Goal: Task Accomplishment & Management: Manage account settings

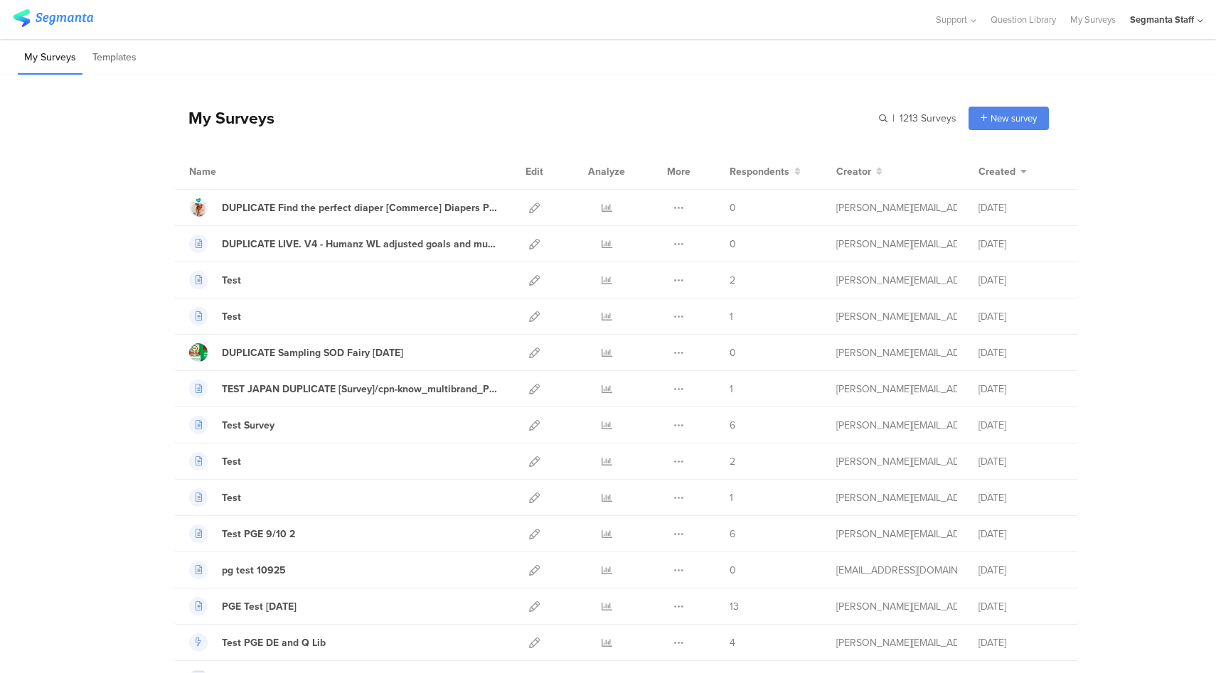
click at [600, 92] on div "My Surveys | 1213 Surveys New survey Start from scratch Choose from templates" at bounding box center [611, 118] width 875 height 57
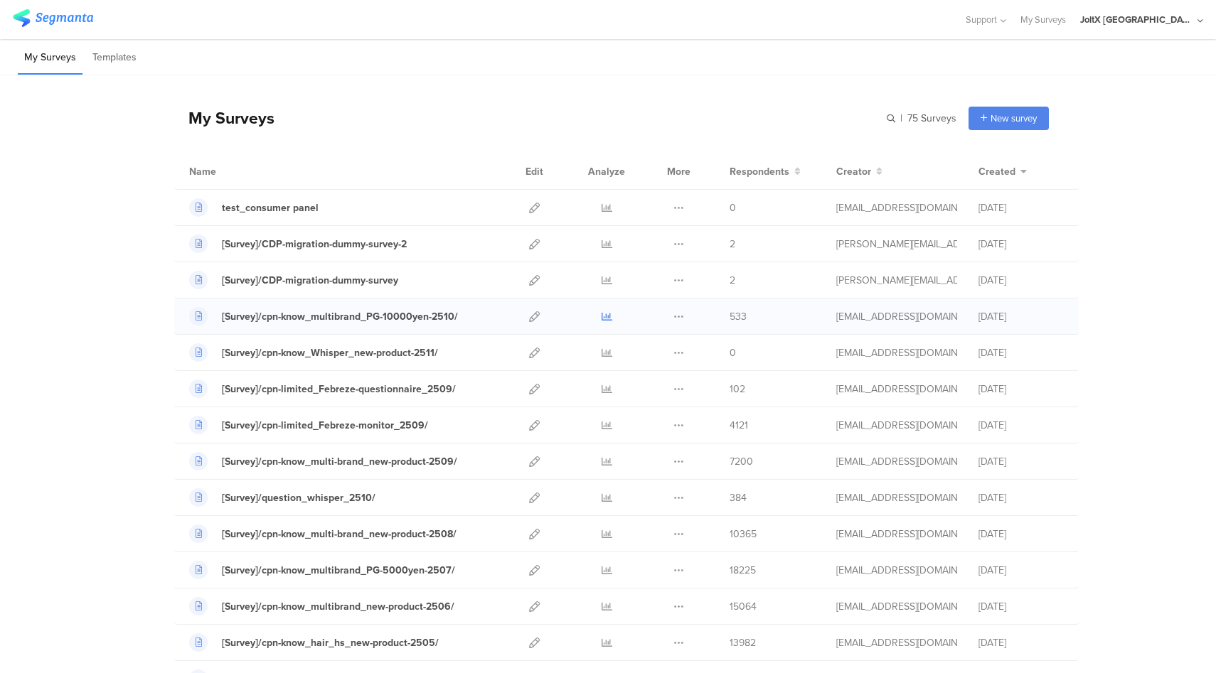
click at [602, 316] on icon at bounding box center [607, 316] width 11 height 11
click at [529, 319] on icon at bounding box center [534, 316] width 11 height 11
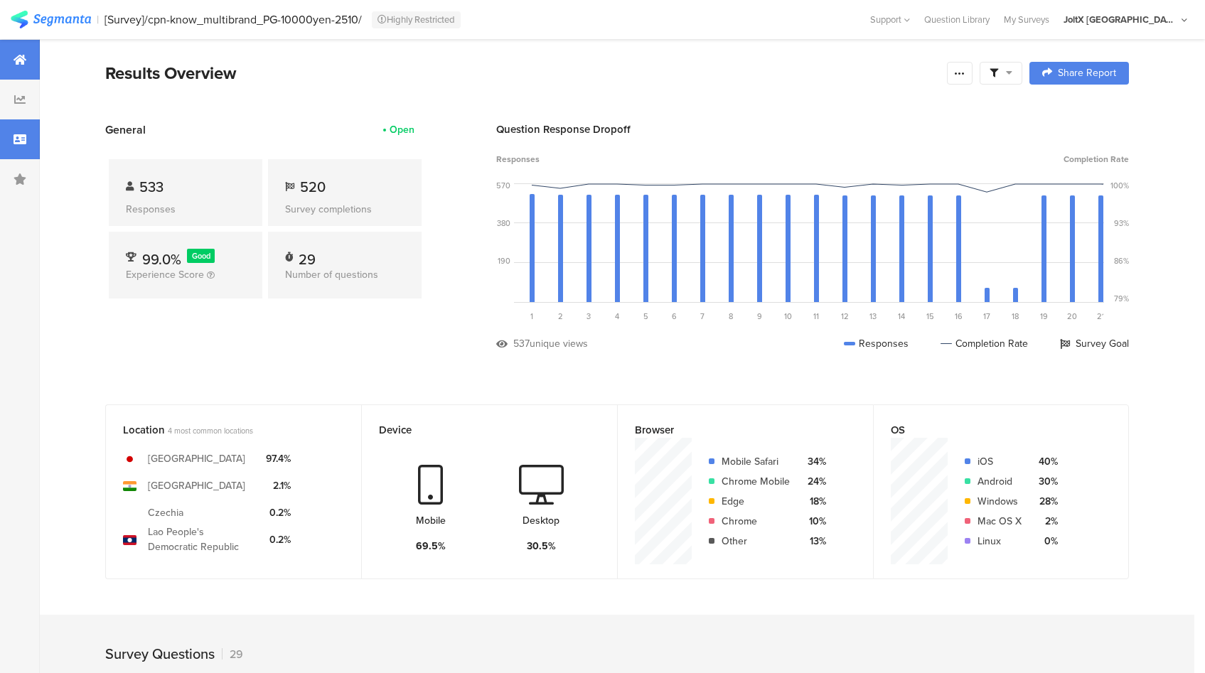
click at [14, 145] on div at bounding box center [20, 139] width 40 height 40
click at [21, 142] on icon at bounding box center [20, 139] width 13 height 11
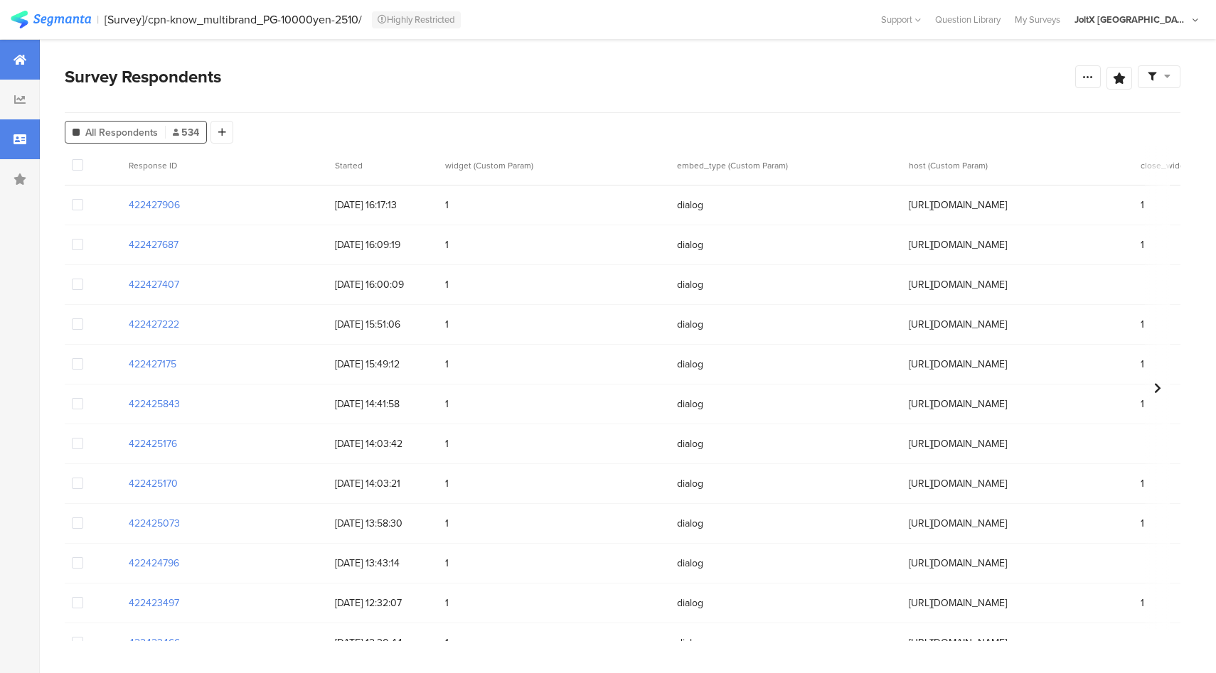
click at [9, 60] on div at bounding box center [20, 60] width 40 height 40
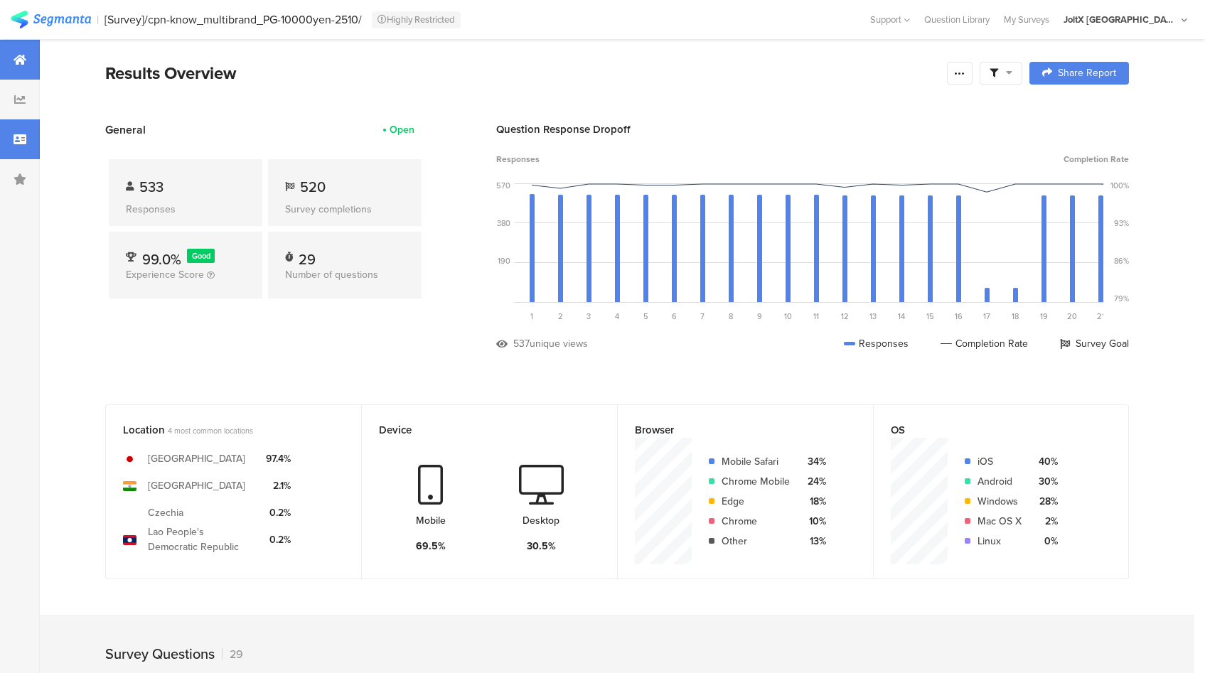
click at [33, 144] on div at bounding box center [20, 139] width 40 height 40
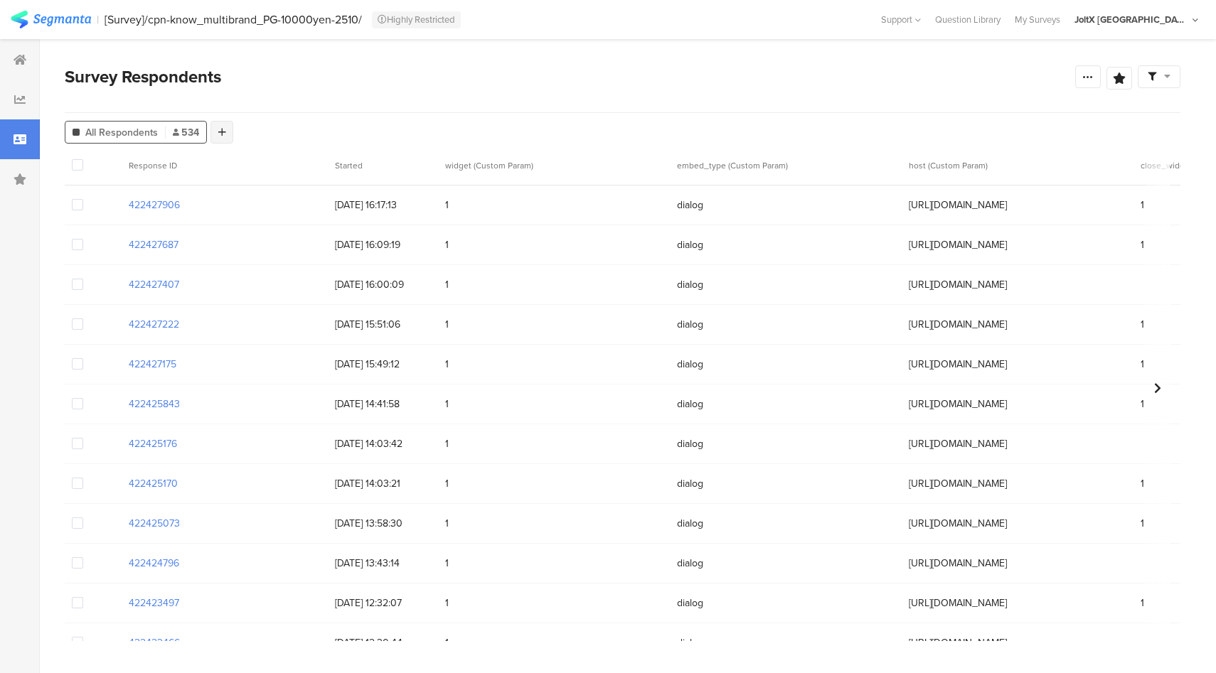
click at [226, 136] on div at bounding box center [221, 132] width 23 height 23
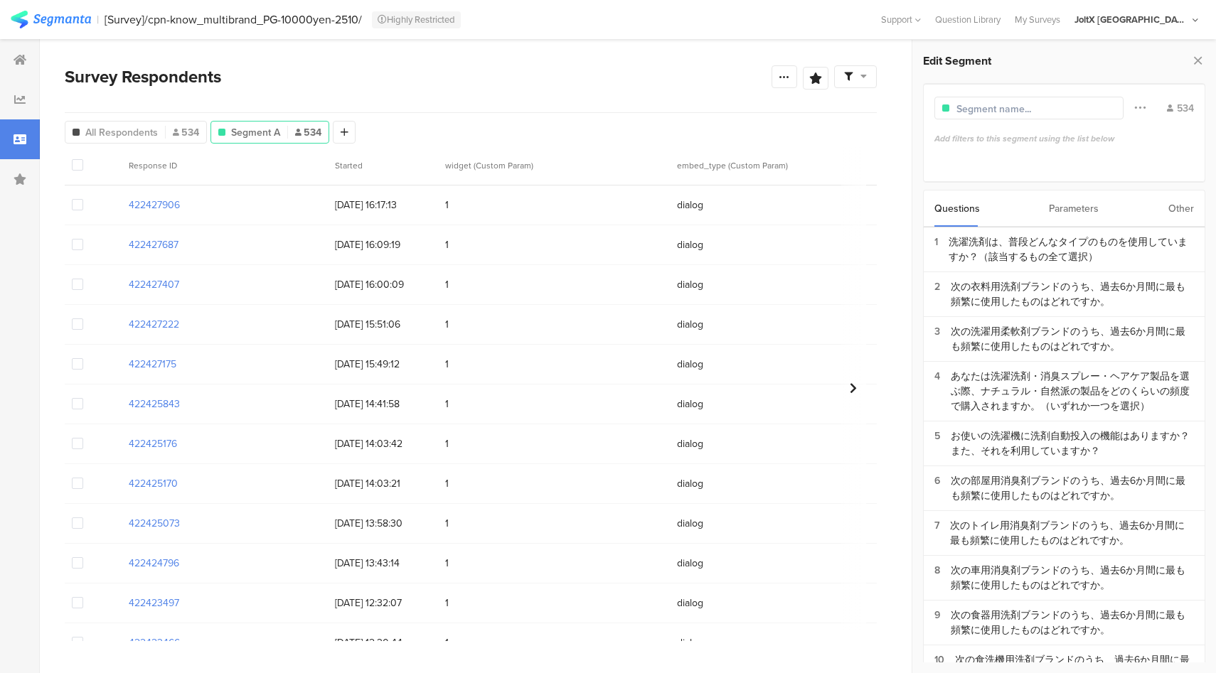
click at [1186, 212] on div "Other" at bounding box center [1181, 209] width 26 height 36
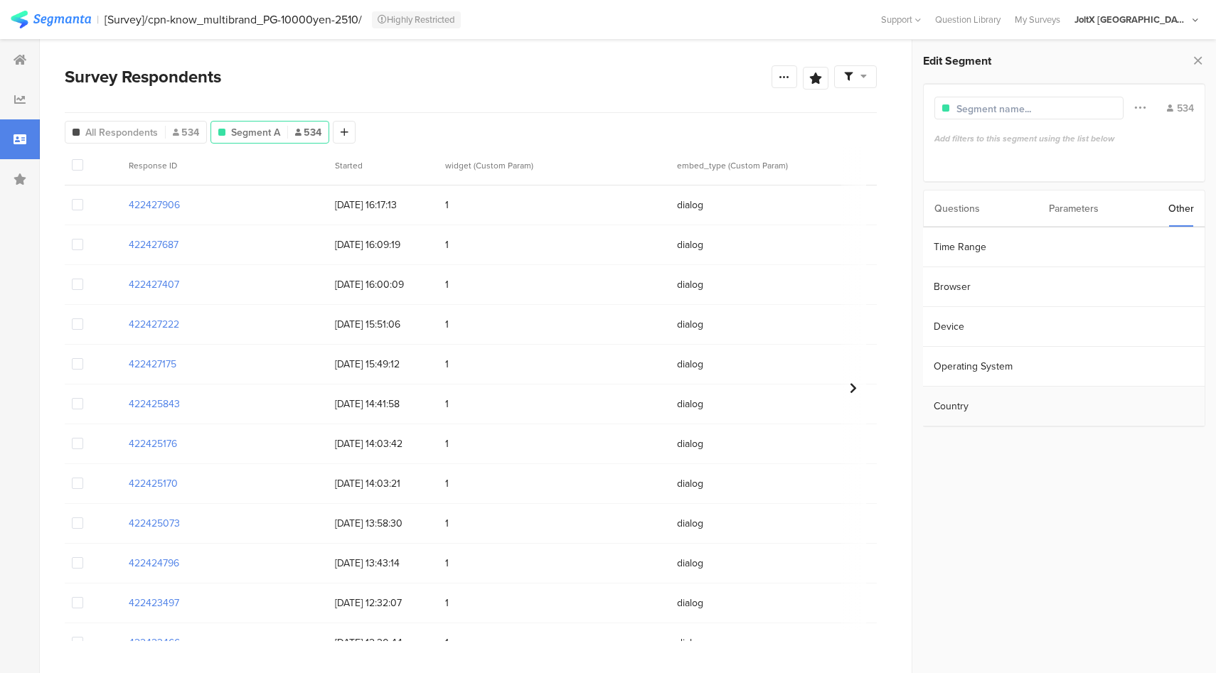
click at [975, 402] on section "Country" at bounding box center [1063, 407] width 281 height 40
click at [1005, 142] on icon at bounding box center [1006, 141] width 6 height 9
click at [1196, 65] on icon at bounding box center [1197, 60] width 15 height 20
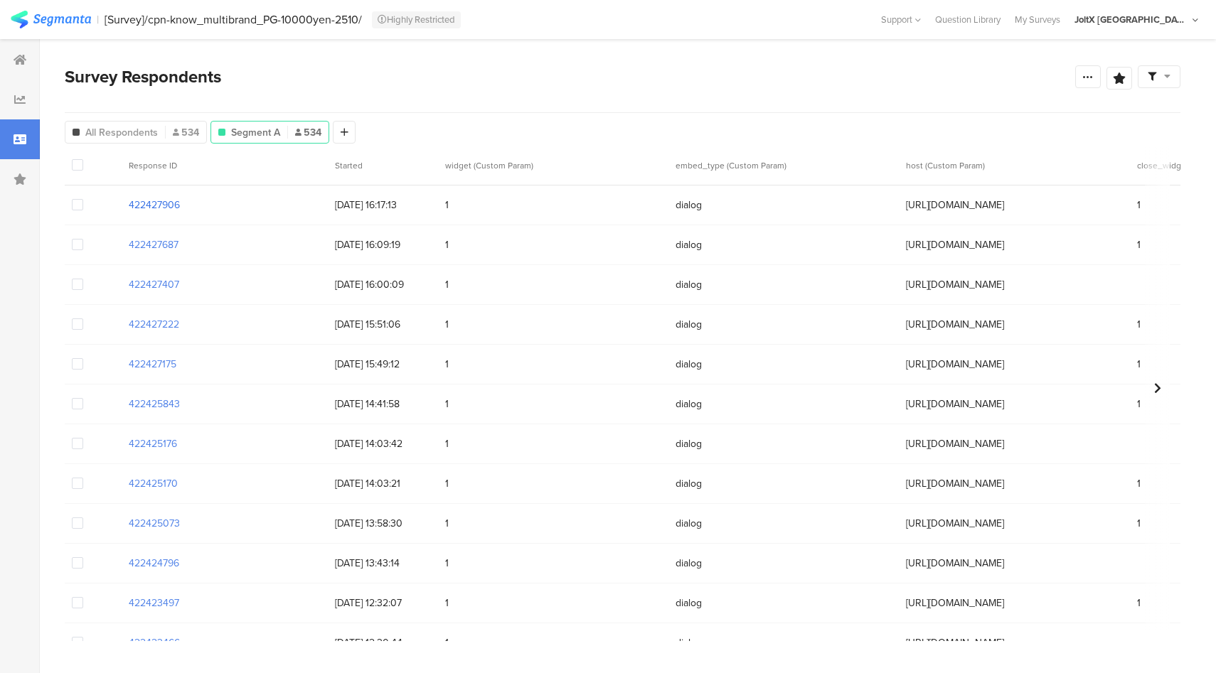
click at [172, 208] on section "422427906" at bounding box center [154, 205] width 51 height 15
click at [154, 206] on section "422427906" at bounding box center [154, 205] width 51 height 15
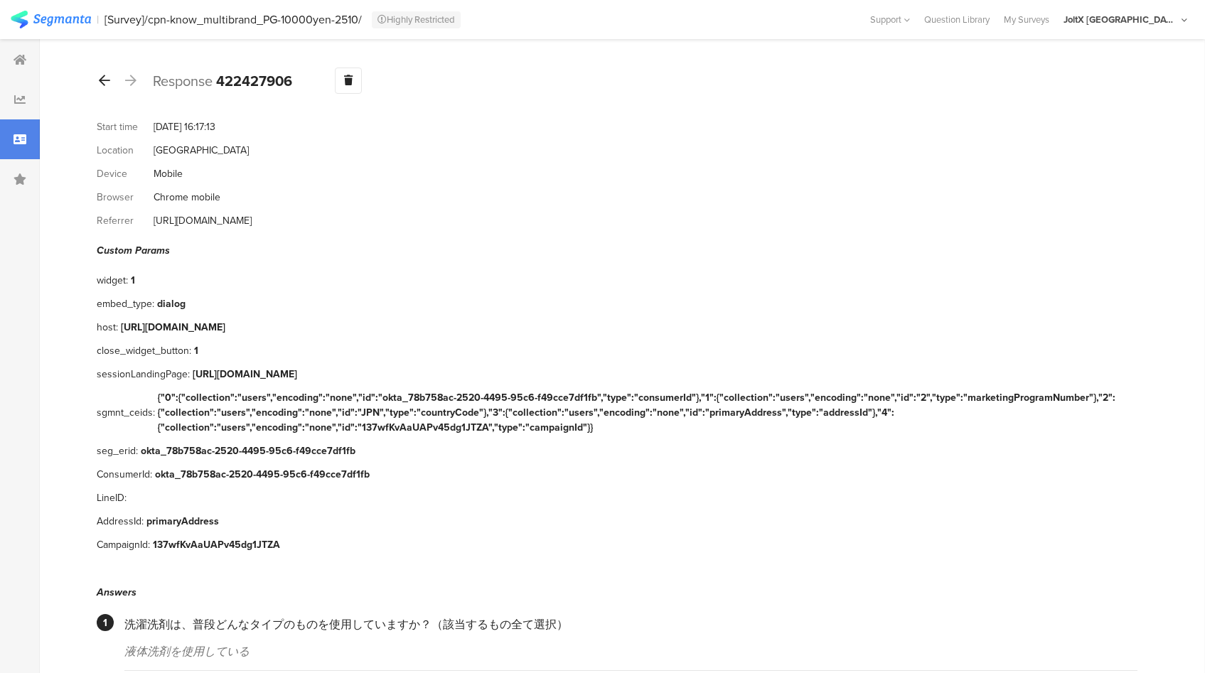
click at [100, 77] on icon at bounding box center [104, 80] width 11 height 13
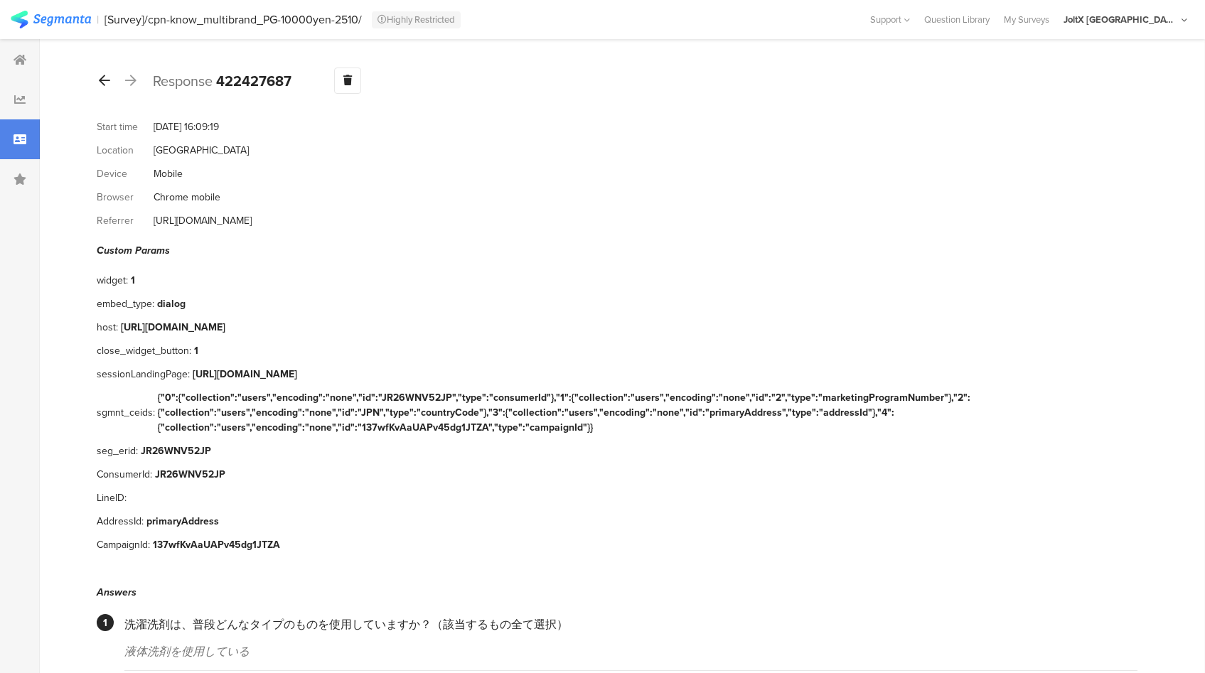
click at [105, 80] on icon at bounding box center [104, 80] width 11 height 13
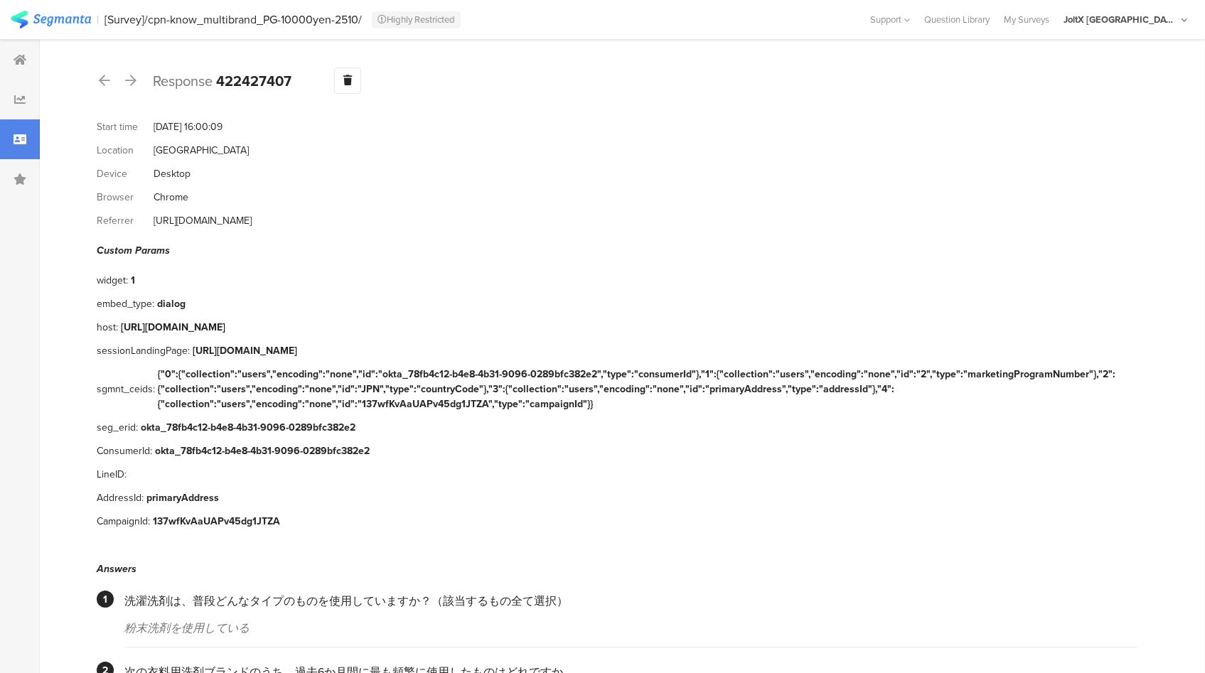
click at [247, 79] on b "422427407" at bounding box center [253, 80] width 75 height 21
copy b "422427407"
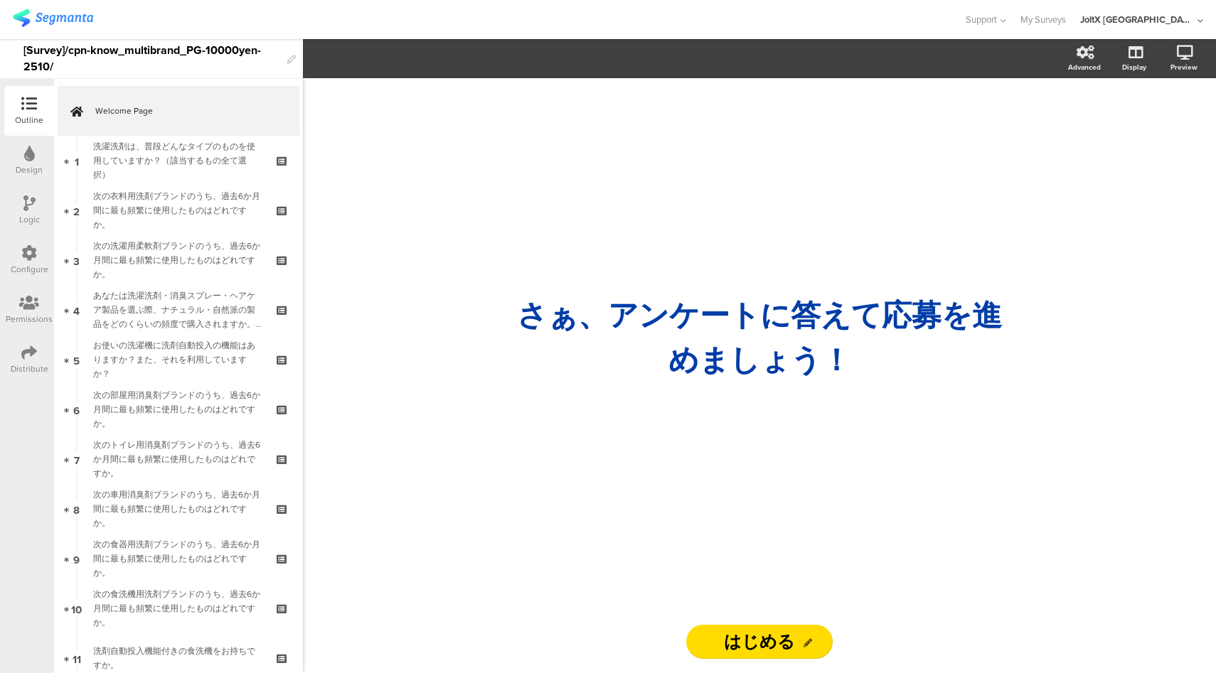
click at [25, 351] on icon at bounding box center [29, 353] width 16 height 16
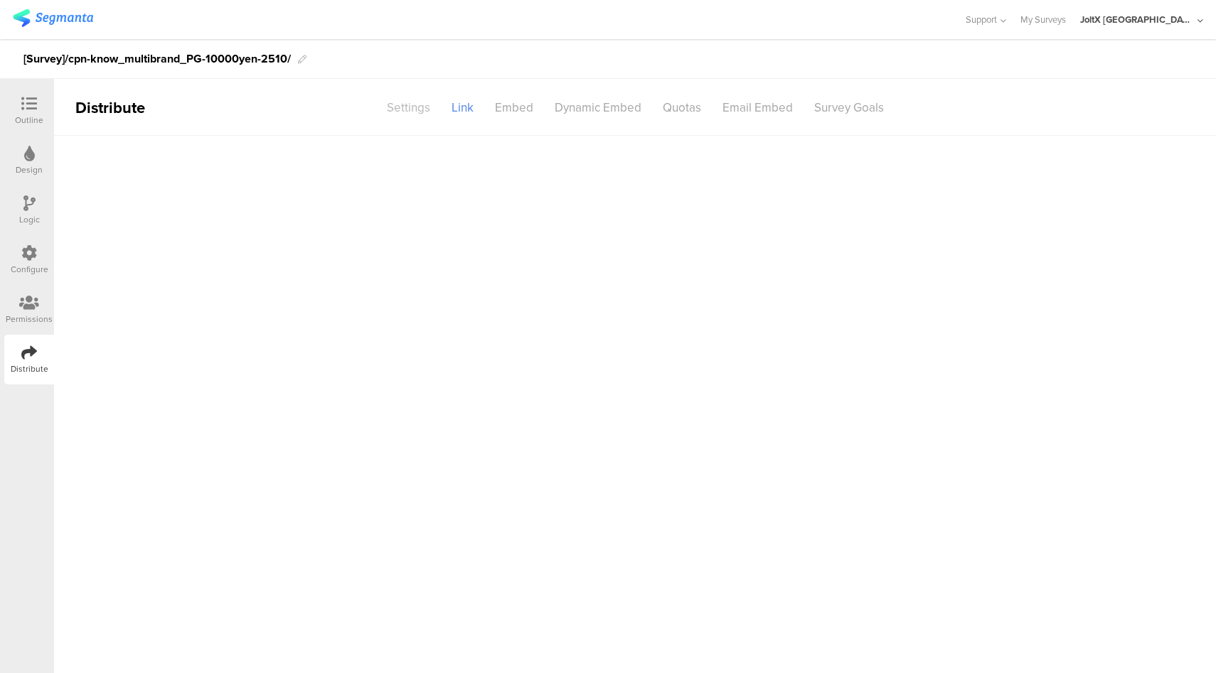
click at [403, 115] on div "Settings" at bounding box center [408, 107] width 65 height 25
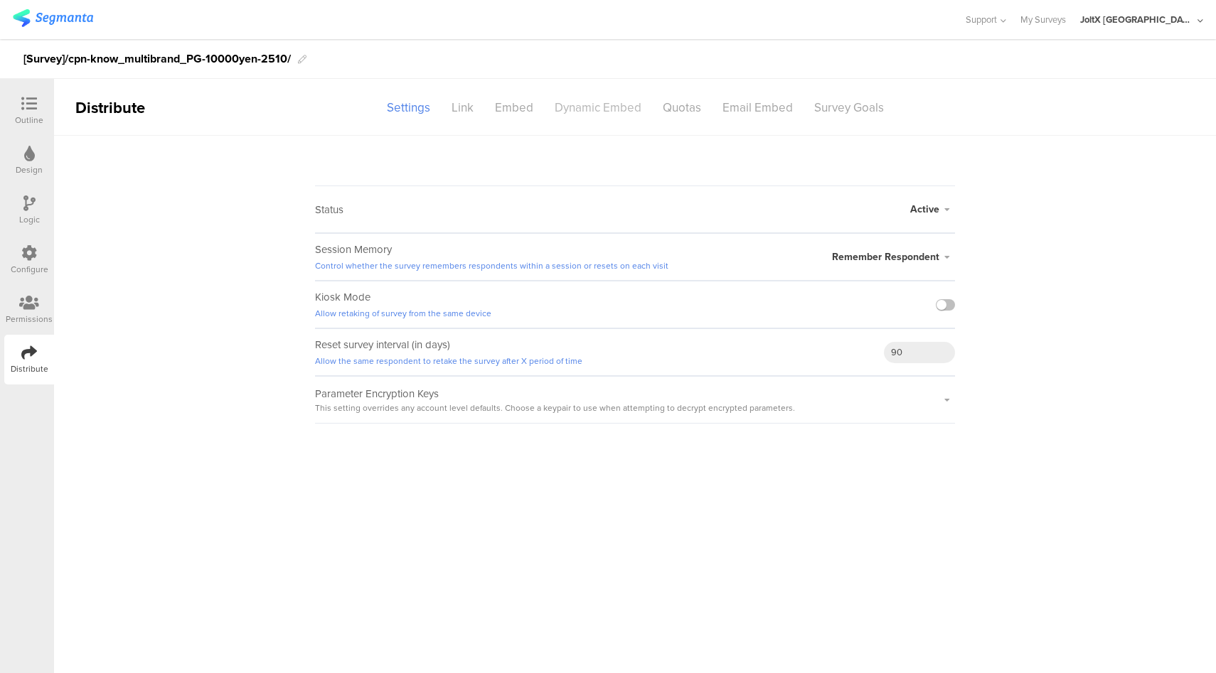
click at [574, 118] on div "Dynamic Embed" at bounding box center [598, 107] width 108 height 25
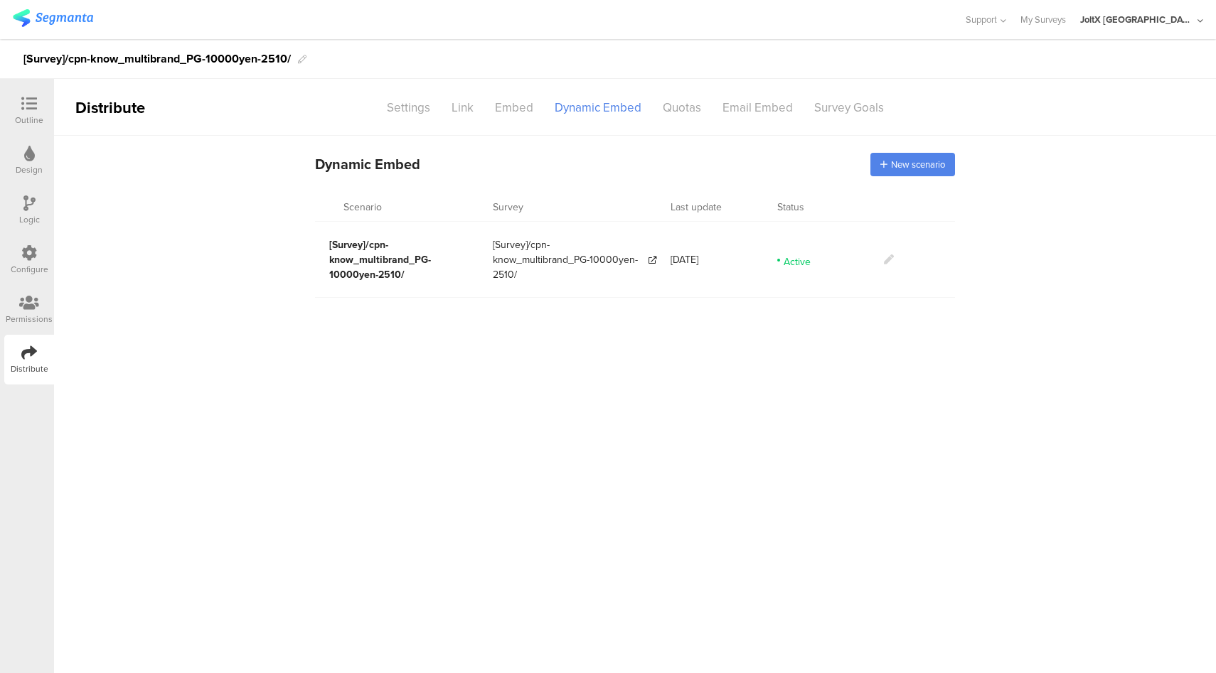
click at [887, 258] on icon at bounding box center [889, 260] width 10 height 10
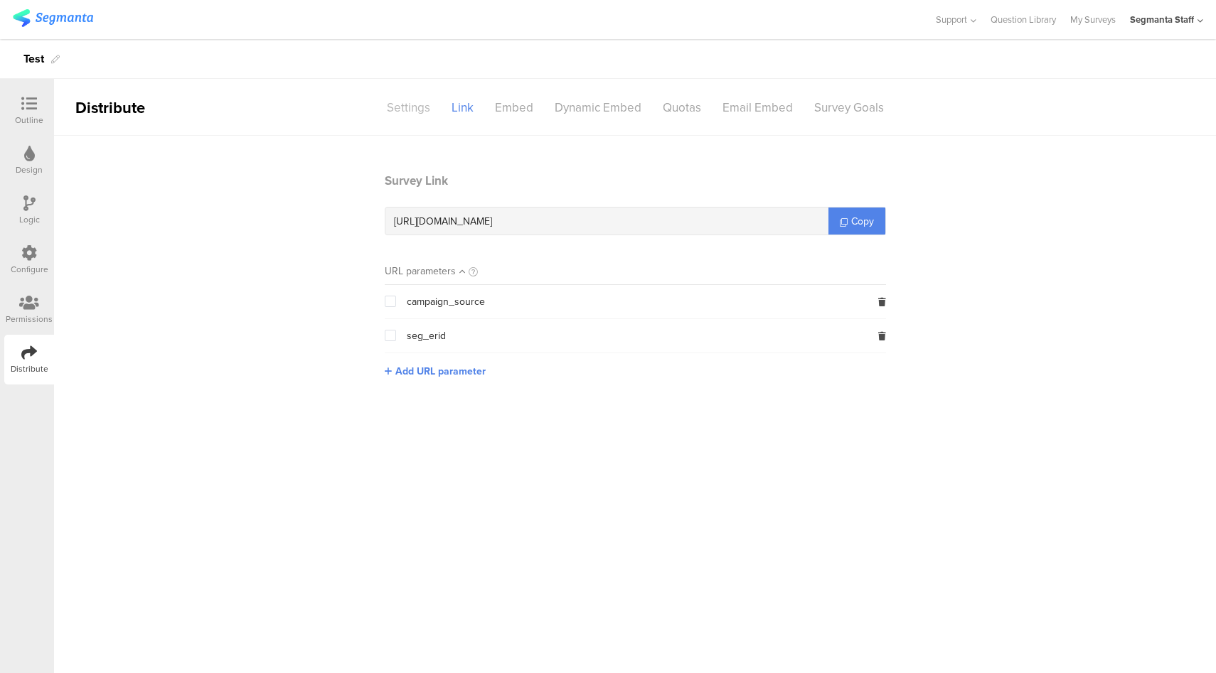
click at [420, 112] on div "Settings" at bounding box center [408, 107] width 65 height 25
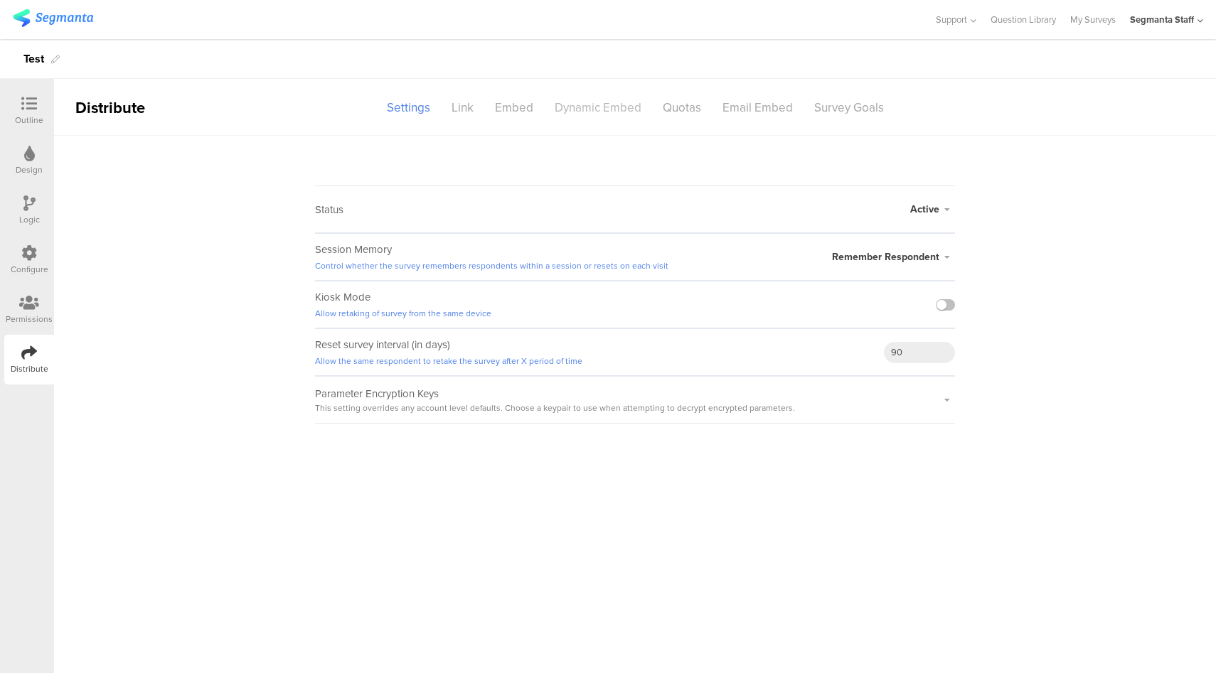
click at [591, 113] on div "Dynamic Embed" at bounding box center [598, 107] width 108 height 25
